Goal: Navigation & Orientation: Find specific page/section

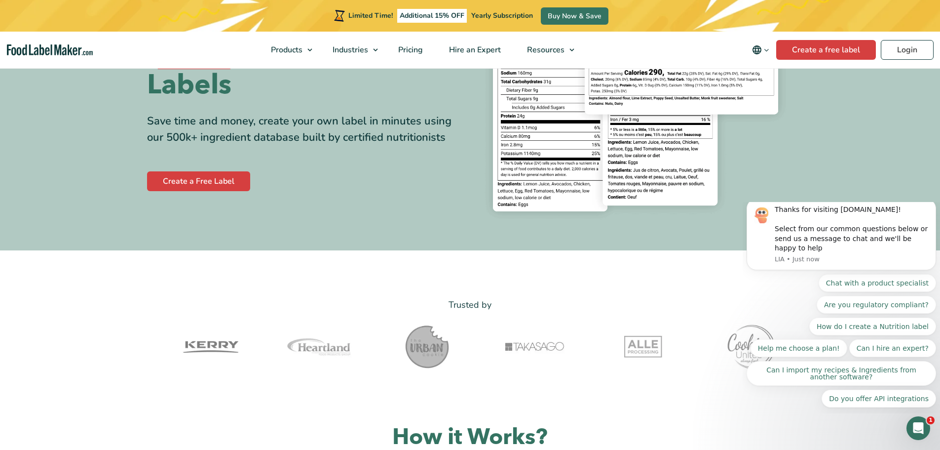
scroll to position [99, 0]
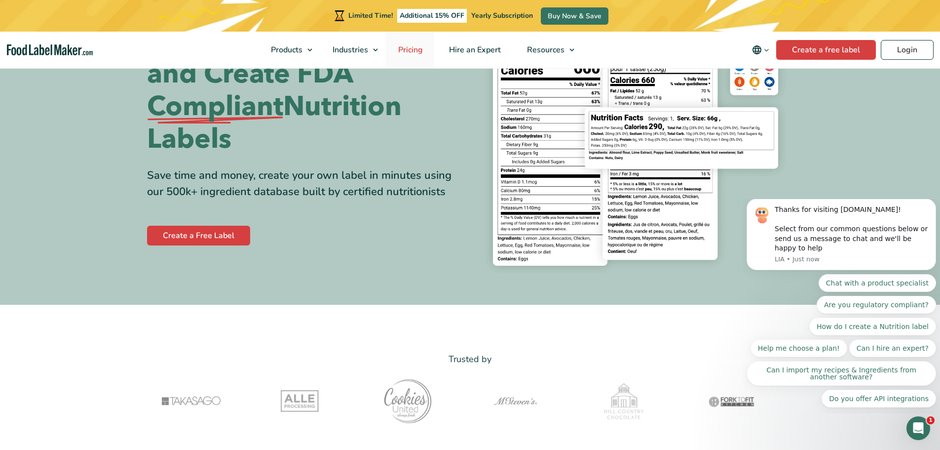
click at [421, 48] on span "Pricing" at bounding box center [409, 49] width 29 height 11
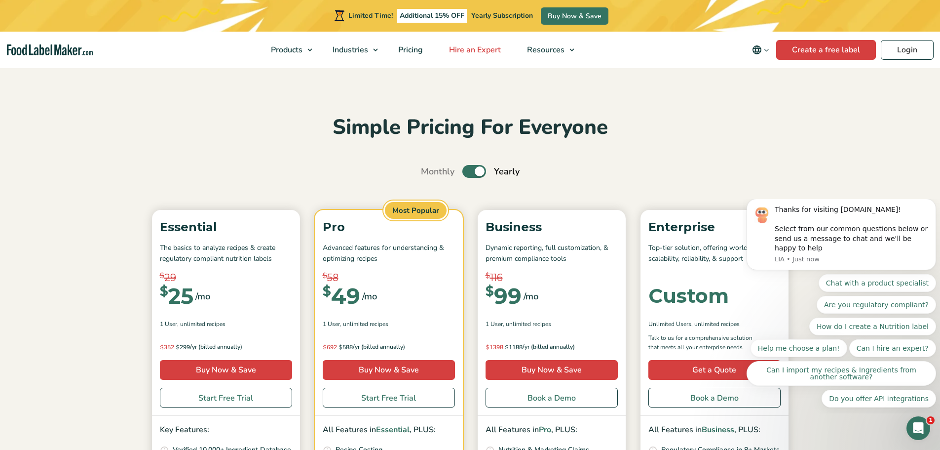
click at [458, 46] on span "Hire an Expert" at bounding box center [474, 49] width 56 height 11
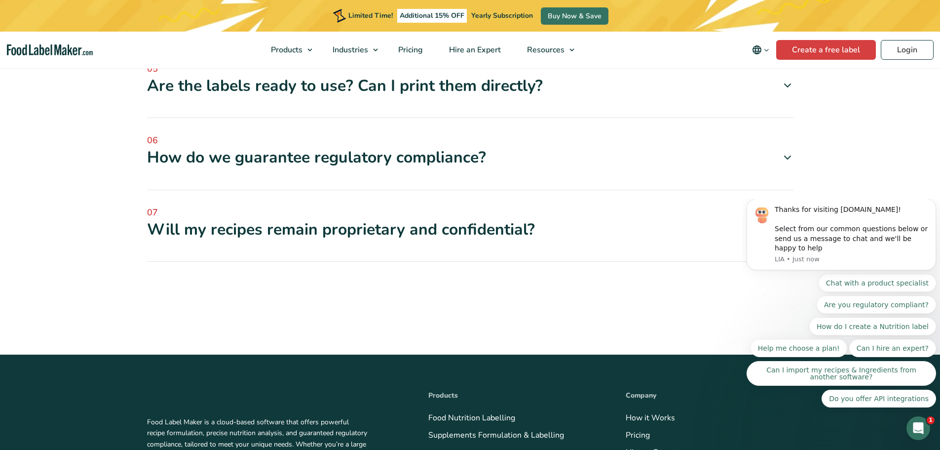
scroll to position [2911, 0]
